Goal: Check status: Check status

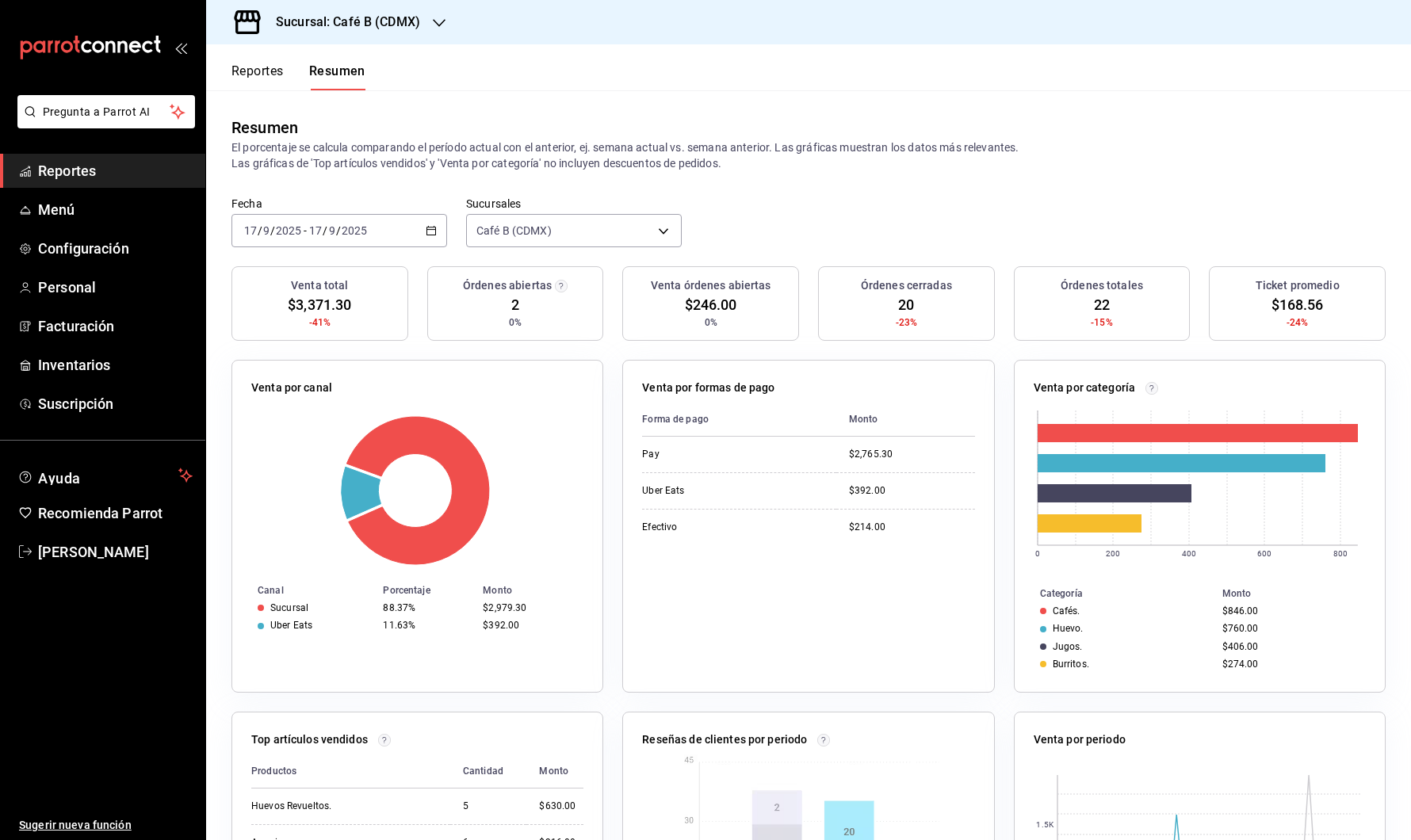
click at [255, 64] on button "Reportes" at bounding box center [257, 77] width 53 height 27
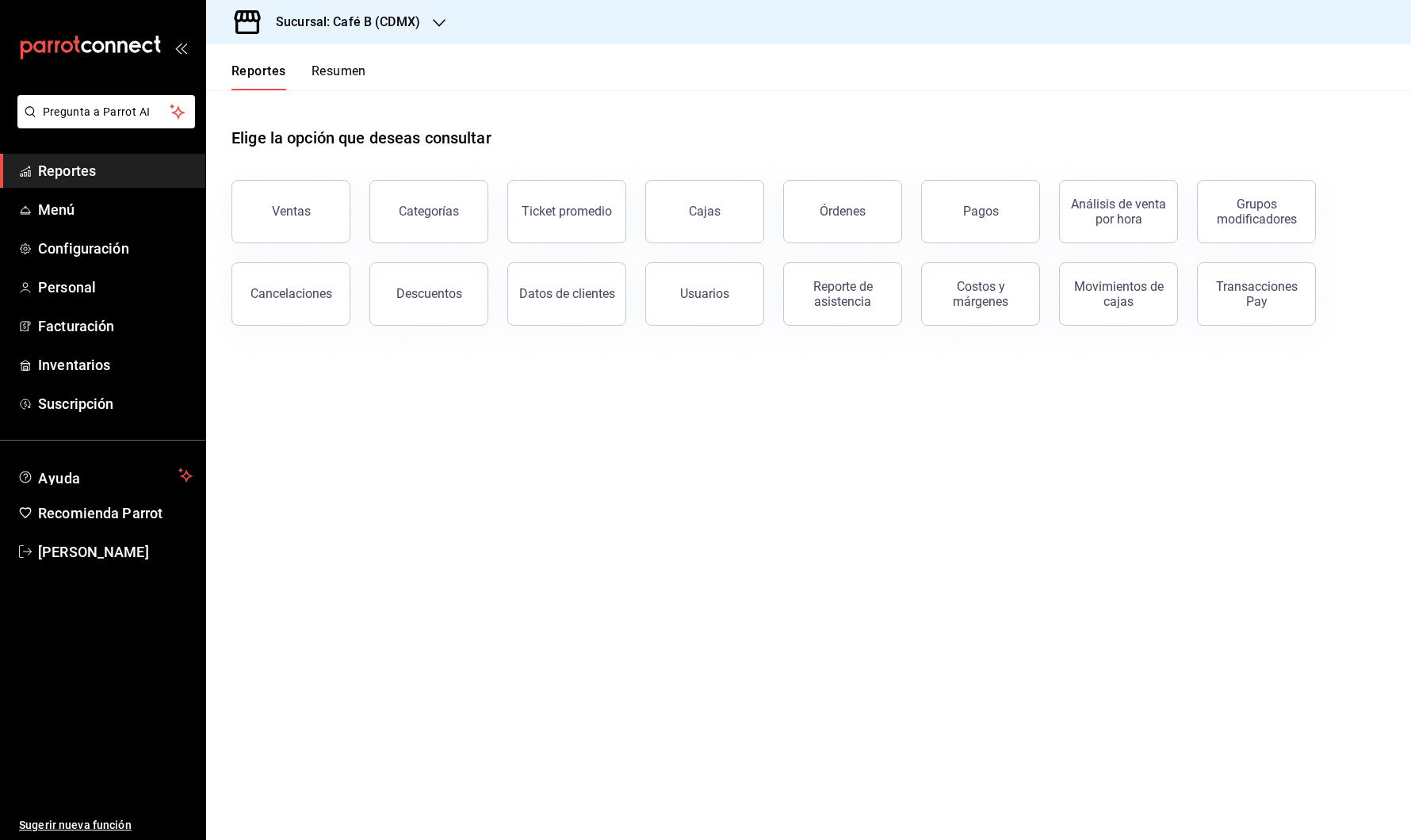
click at [408, 24] on h3 "Sucursal: Café B (CDMX)" at bounding box center [341, 22] width 157 height 19
click at [345, 63] on div "Café B (CABO)" at bounding box center [324, 68] width 212 height 16
click at [368, 34] on div "Sucursal: Café B (CABO)" at bounding box center [333, 22] width 231 height 44
click at [338, 95] on div "Café B (CDMX)" at bounding box center [324, 103] width 237 height 35
click at [327, 71] on button "Resumen" at bounding box center [339, 77] width 54 height 27
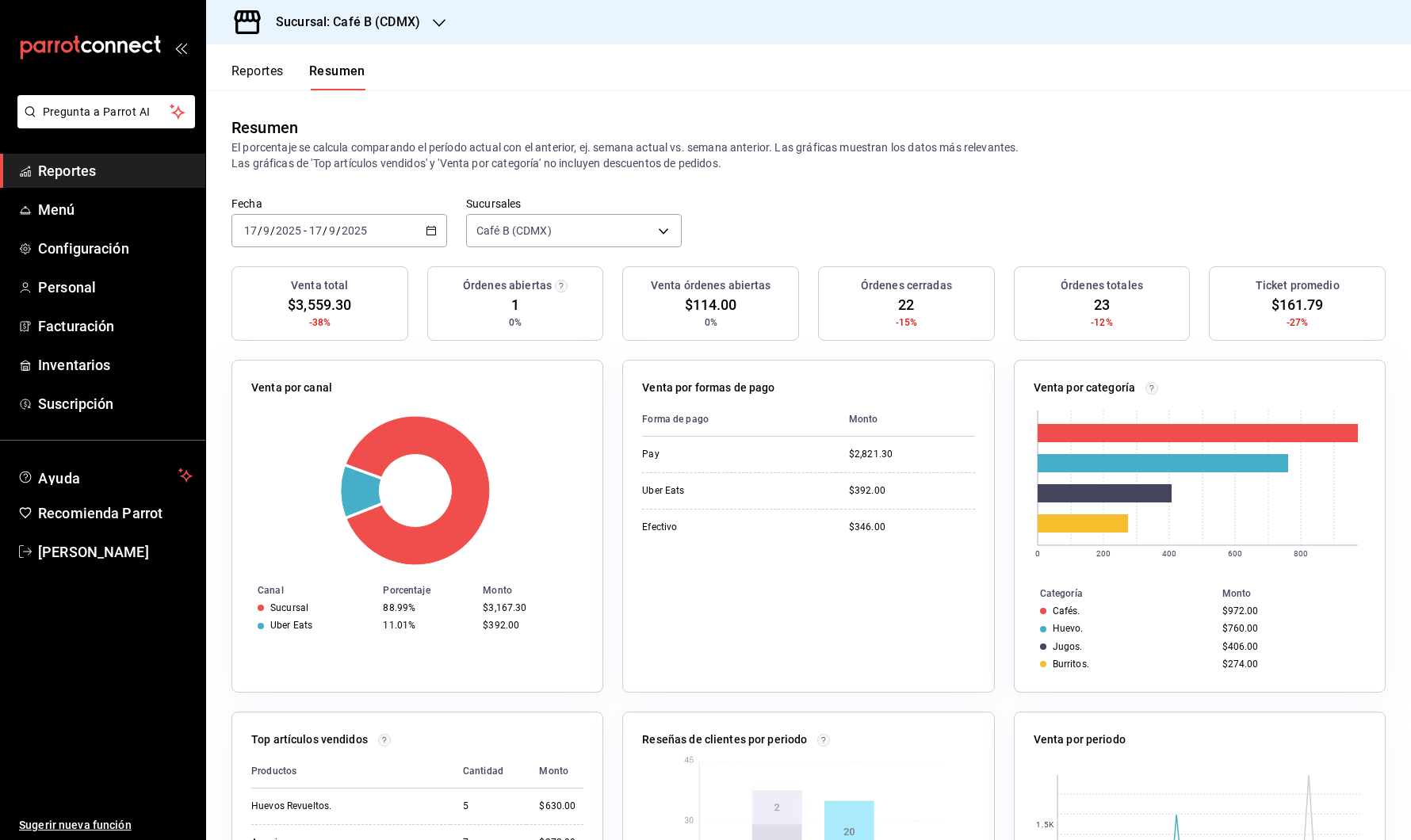
click at [111, 165] on span "Reportes" at bounding box center [115, 171] width 155 height 22
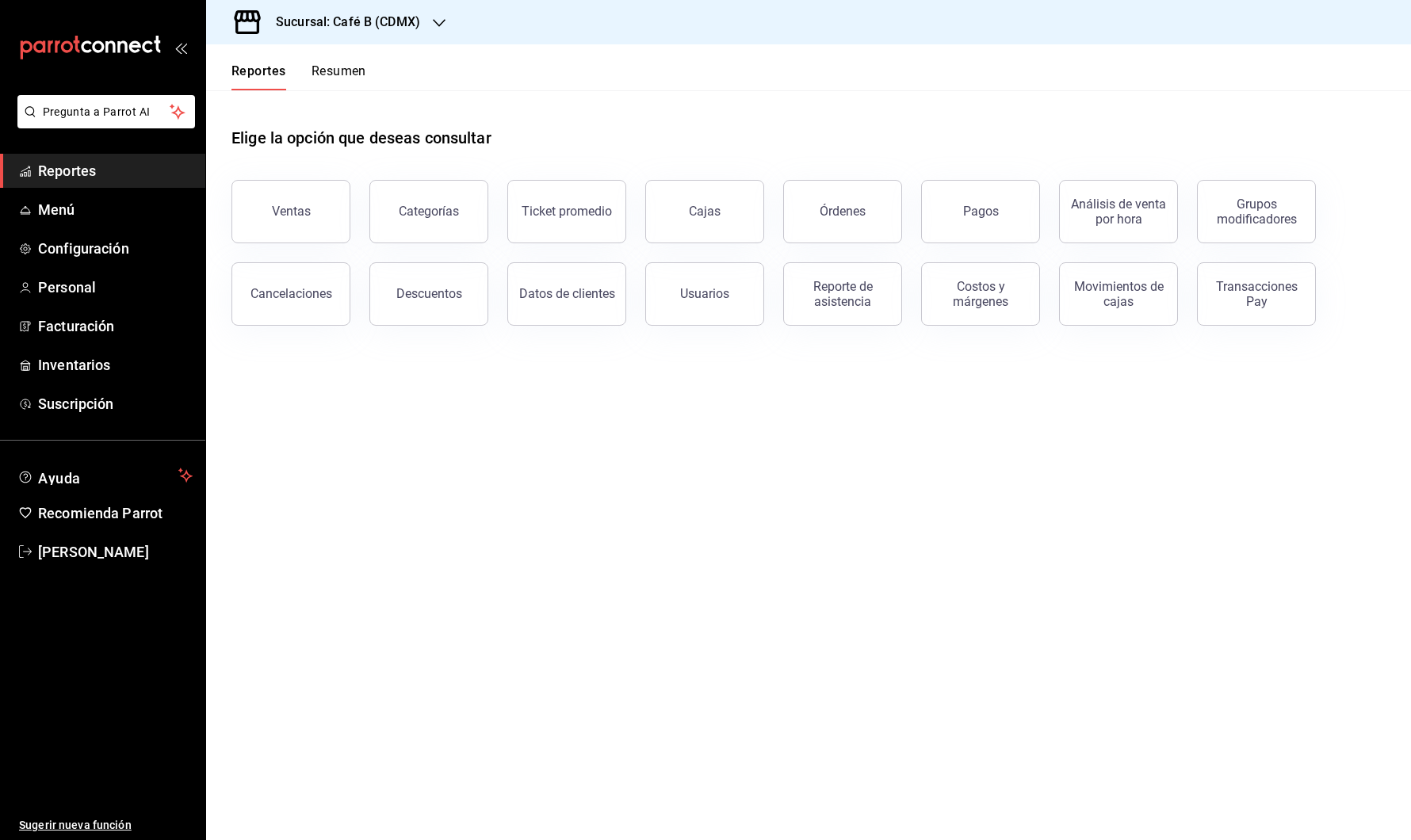
click at [430, 11] on div "Sucursal: Café B (CDMX)" at bounding box center [334, 22] width 233 height 44
click at [323, 71] on div "Café B (CABO)" at bounding box center [324, 68] width 212 height 16
click at [67, 180] on span "Reportes" at bounding box center [115, 171] width 155 height 22
click at [373, 63] on header "Reportes Resumen" at bounding box center [807, 67] width 1204 height 46
click at [356, 63] on div "Reportes Resumen" at bounding box center [285, 67] width 160 height 46
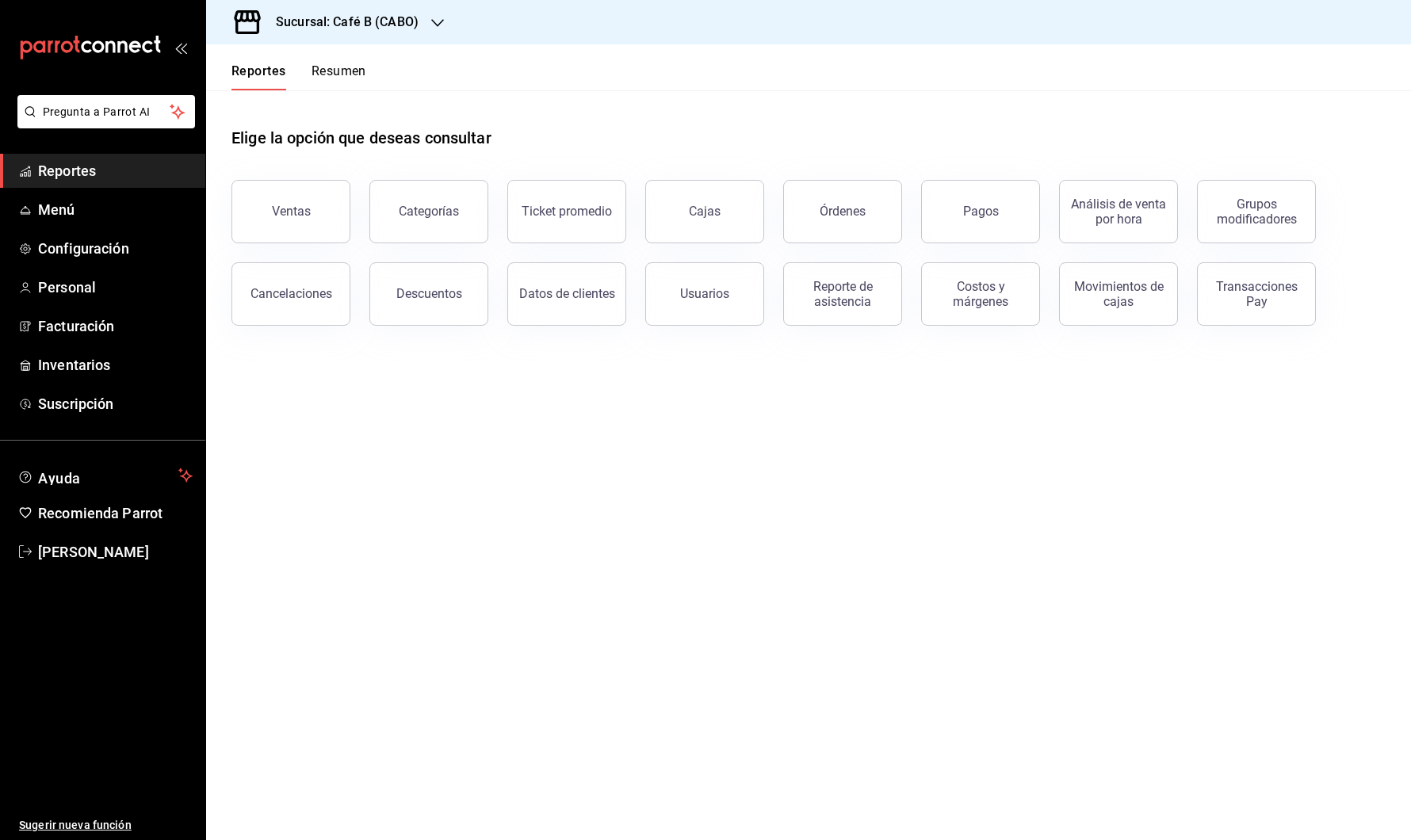
click at [319, 79] on button "Resumen" at bounding box center [339, 77] width 54 height 27
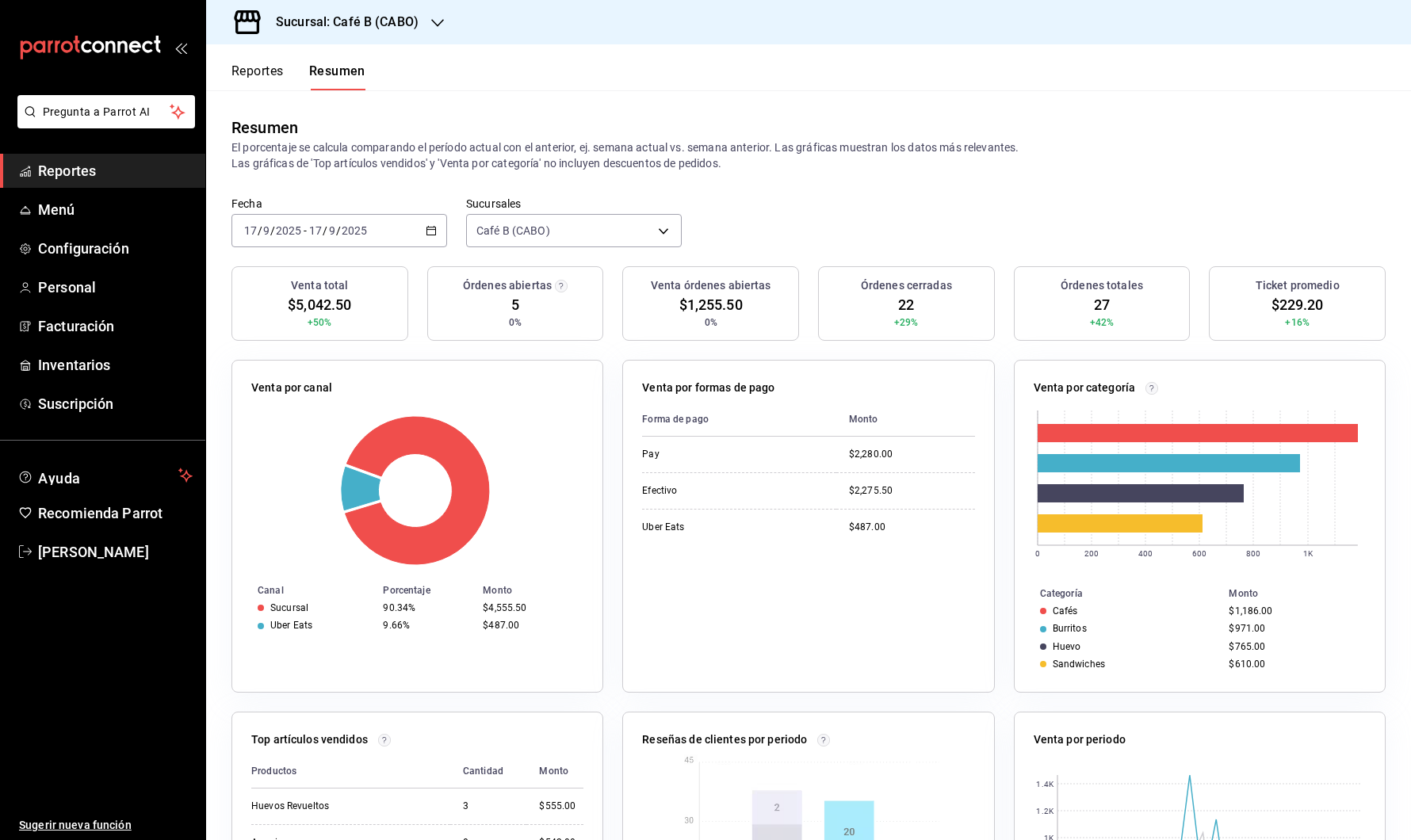
click at [380, 24] on h3 "Sucursal: Café B (CABO)" at bounding box center [340, 22] width 155 height 19
click at [345, 103] on div "Café B (CDMX)" at bounding box center [324, 104] width 212 height 16
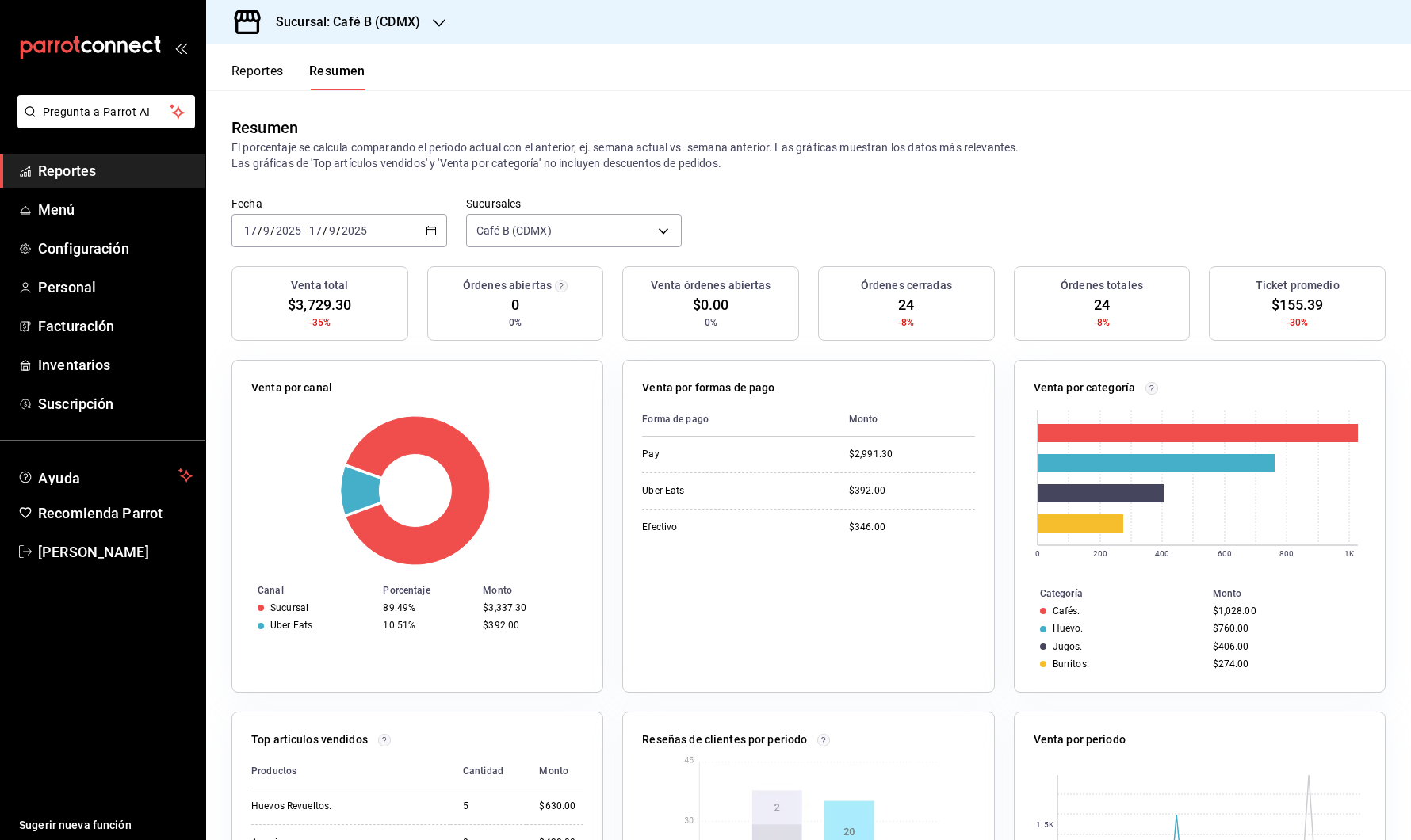
click at [408, 20] on h3 "Sucursal: Café B (CDMX)" at bounding box center [341, 22] width 157 height 19
click at [364, 59] on div "Café B (CABO)" at bounding box center [324, 68] width 237 height 35
